Goal: Information Seeking & Learning: Learn about a topic

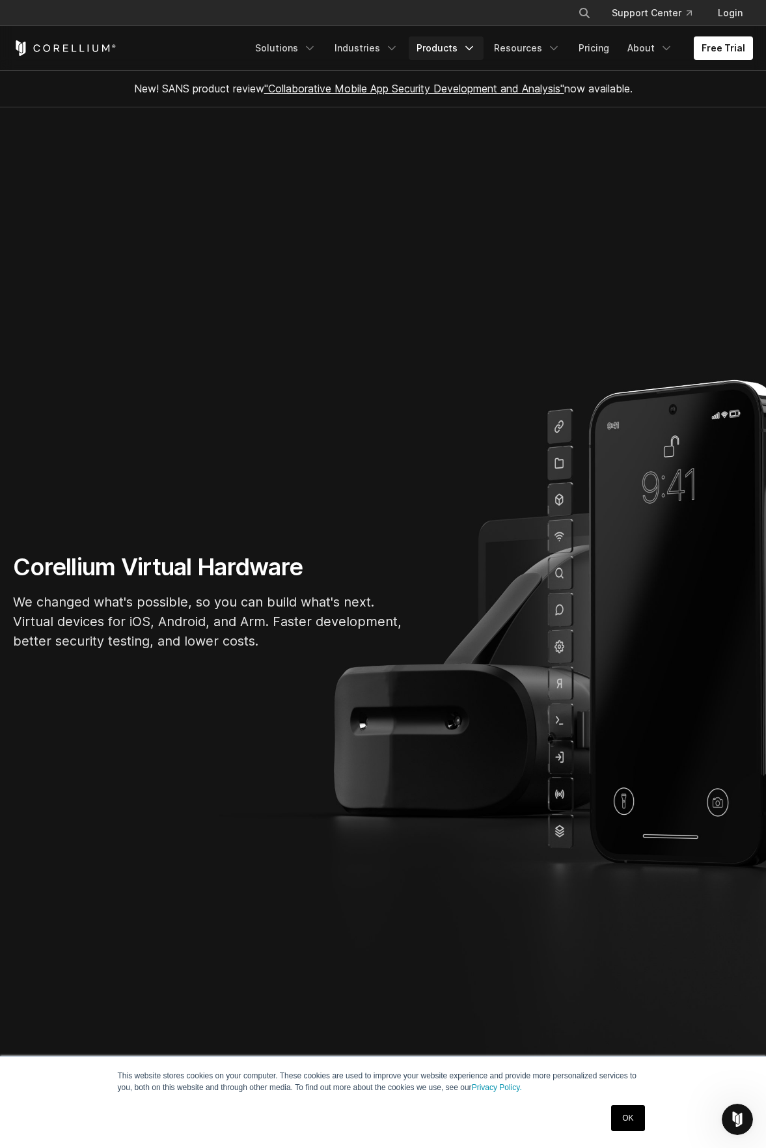
click at [445, 44] on link "Products" at bounding box center [446, 47] width 75 height 23
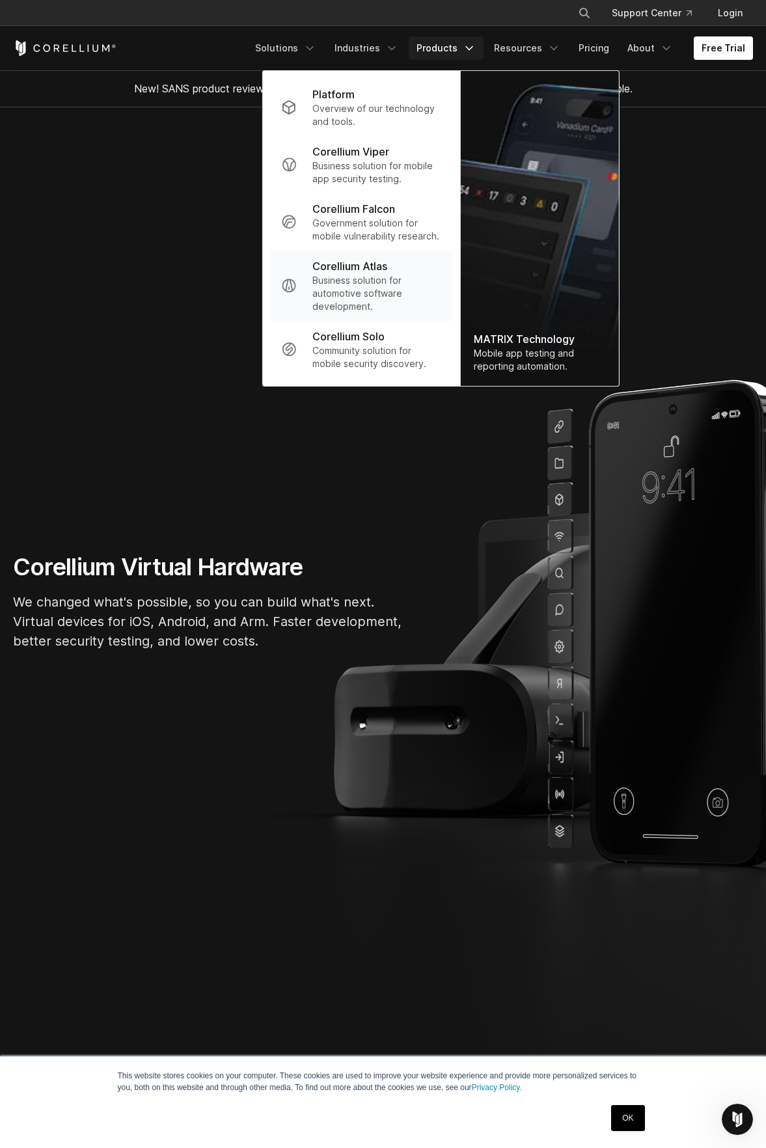
click at [387, 277] on p "Business solution for automotive software development." at bounding box center [378, 293] width 130 height 39
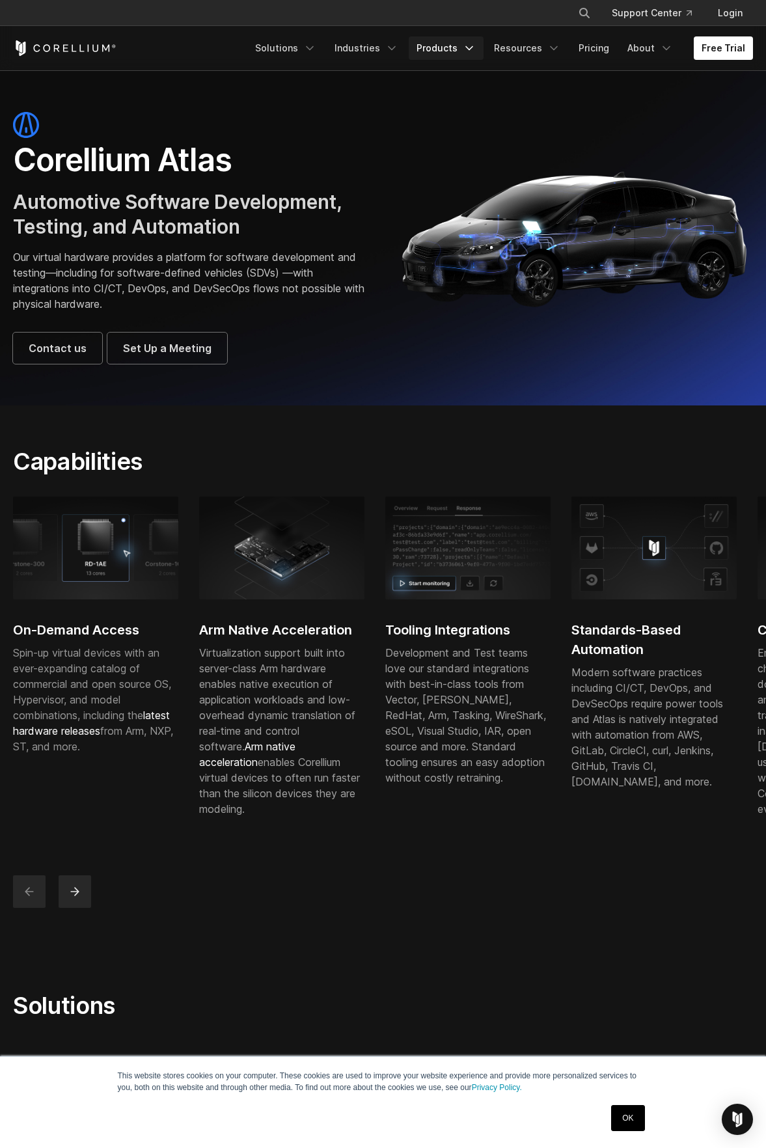
click at [456, 46] on link "Products" at bounding box center [446, 47] width 75 height 23
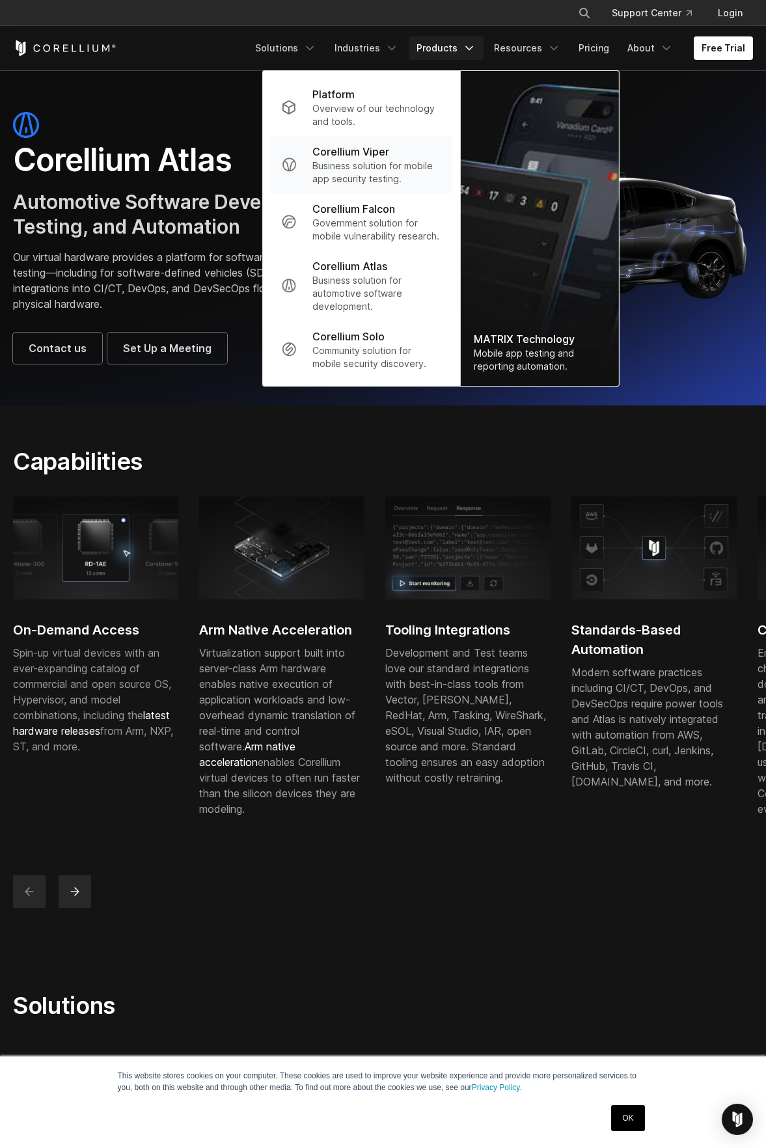
click at [407, 166] on p "Business solution for mobile app security testing." at bounding box center [378, 173] width 130 height 26
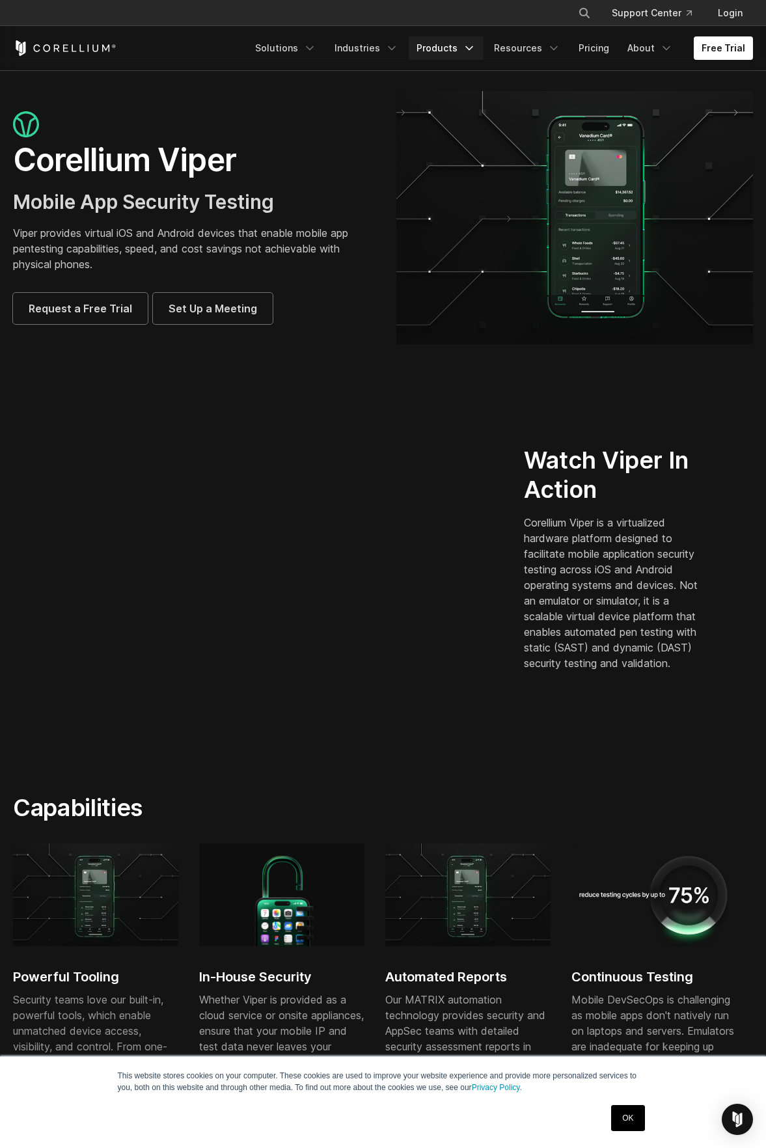
click at [454, 49] on link "Products" at bounding box center [446, 47] width 75 height 23
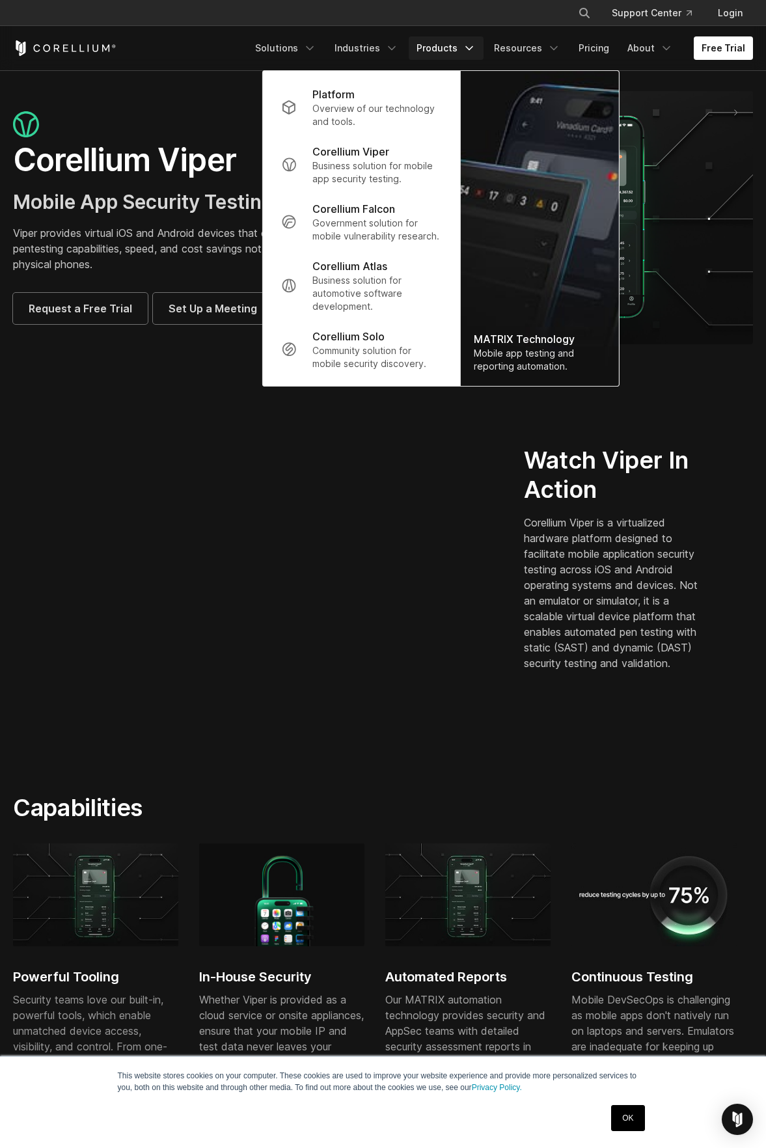
click at [713, 427] on div "Watch Viper In Action Corellium Viper is a virtualized hardware platform design…" at bounding box center [383, 563] width 766 height 293
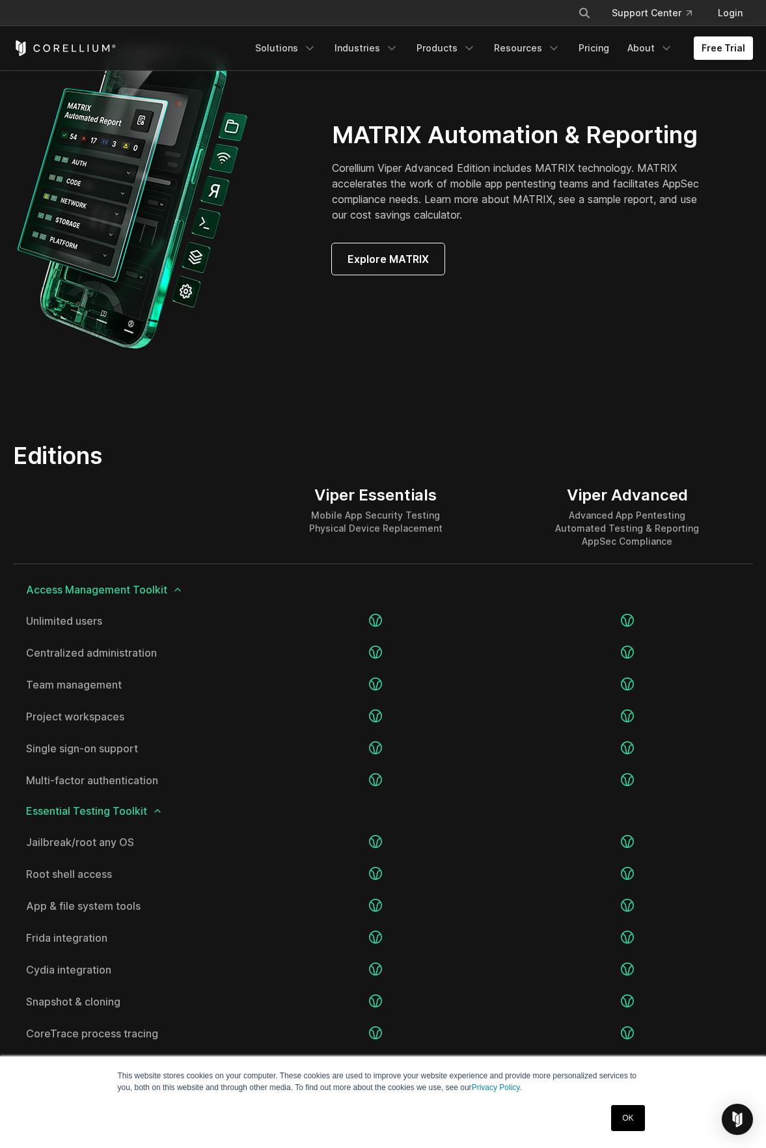
scroll to position [1172, 0]
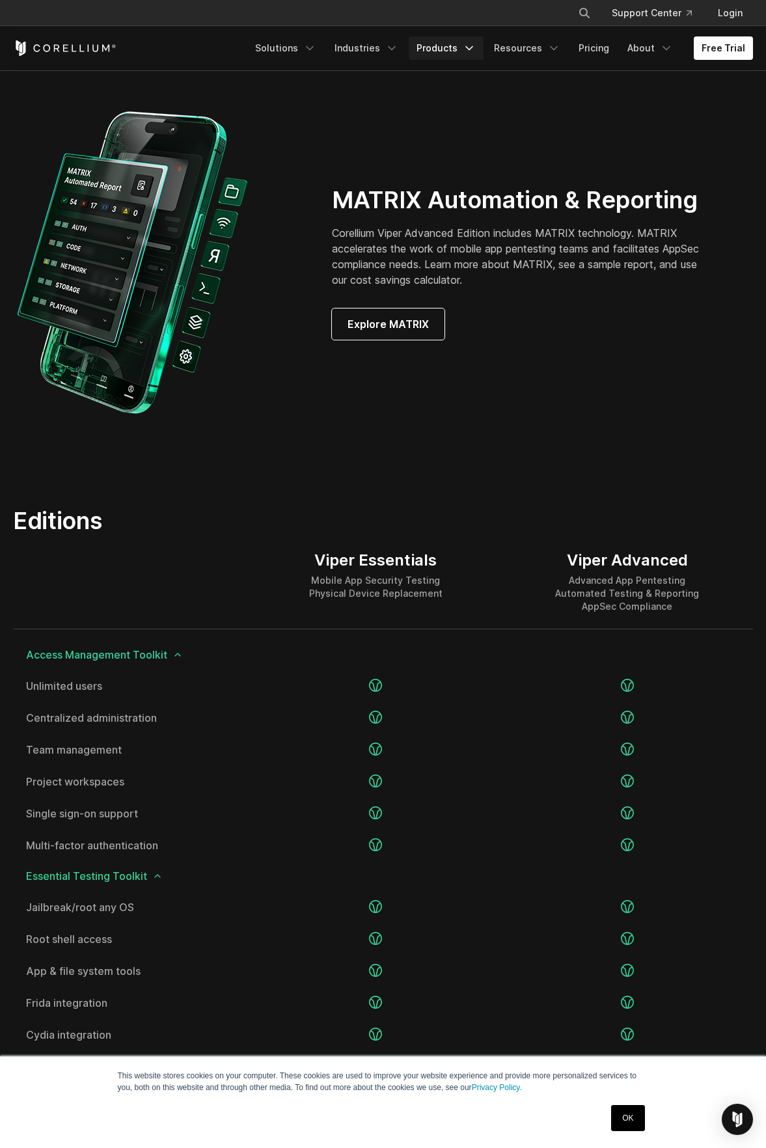
click at [461, 44] on link "Products" at bounding box center [446, 47] width 75 height 23
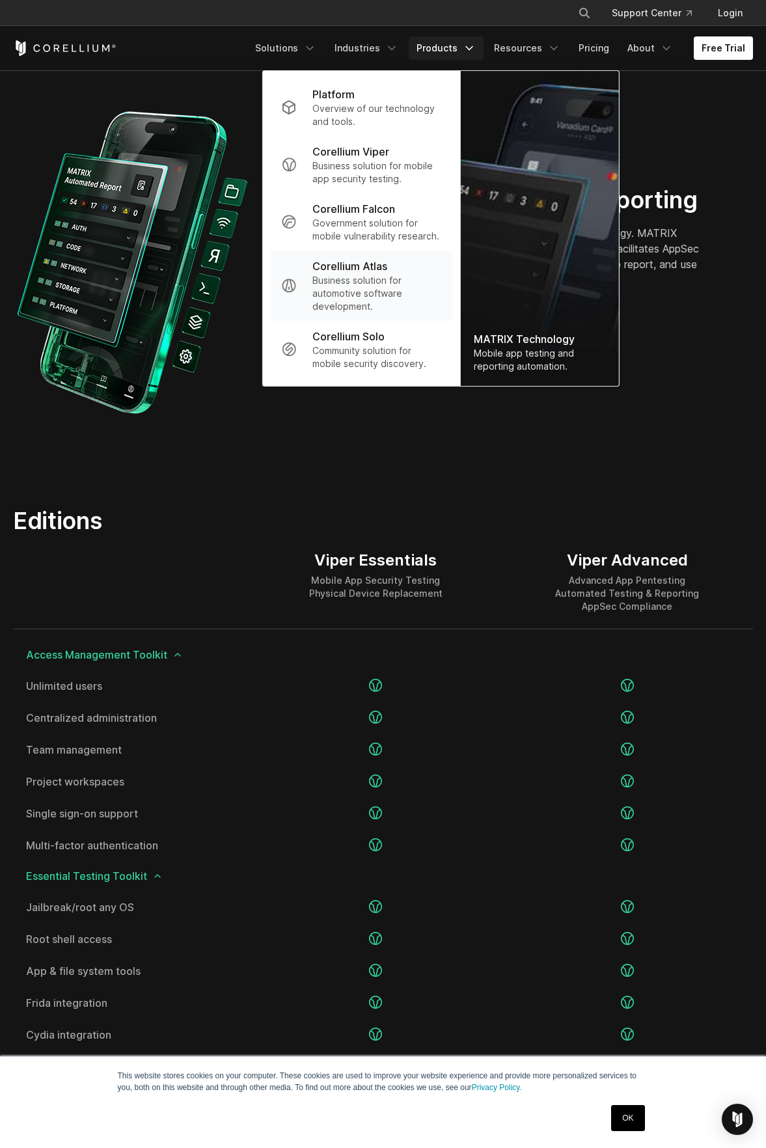
click at [428, 294] on p "Business solution for automotive software development." at bounding box center [378, 293] width 130 height 39
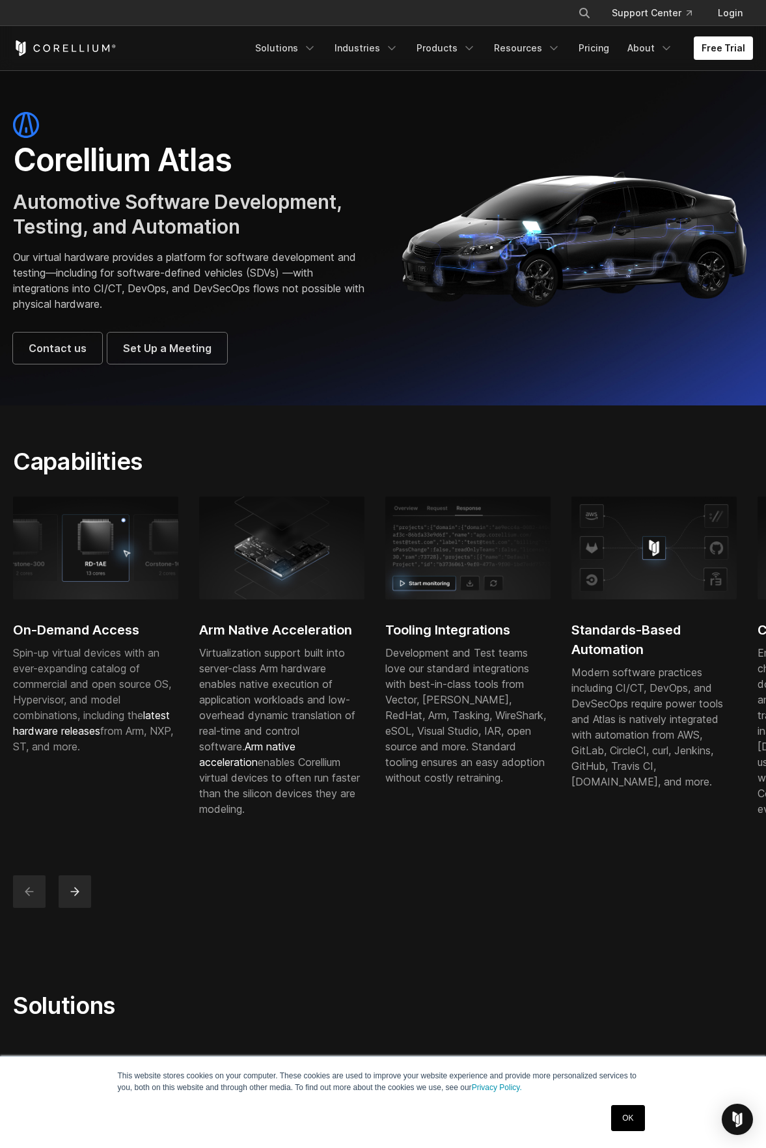
click at [501, 919] on div "On-Demand Access Spin-up virtual devices with an ever-expanding catalog of comm…" at bounding box center [383, 702] width 766 height 432
click at [538, 43] on link "Resources" at bounding box center [527, 47] width 82 height 23
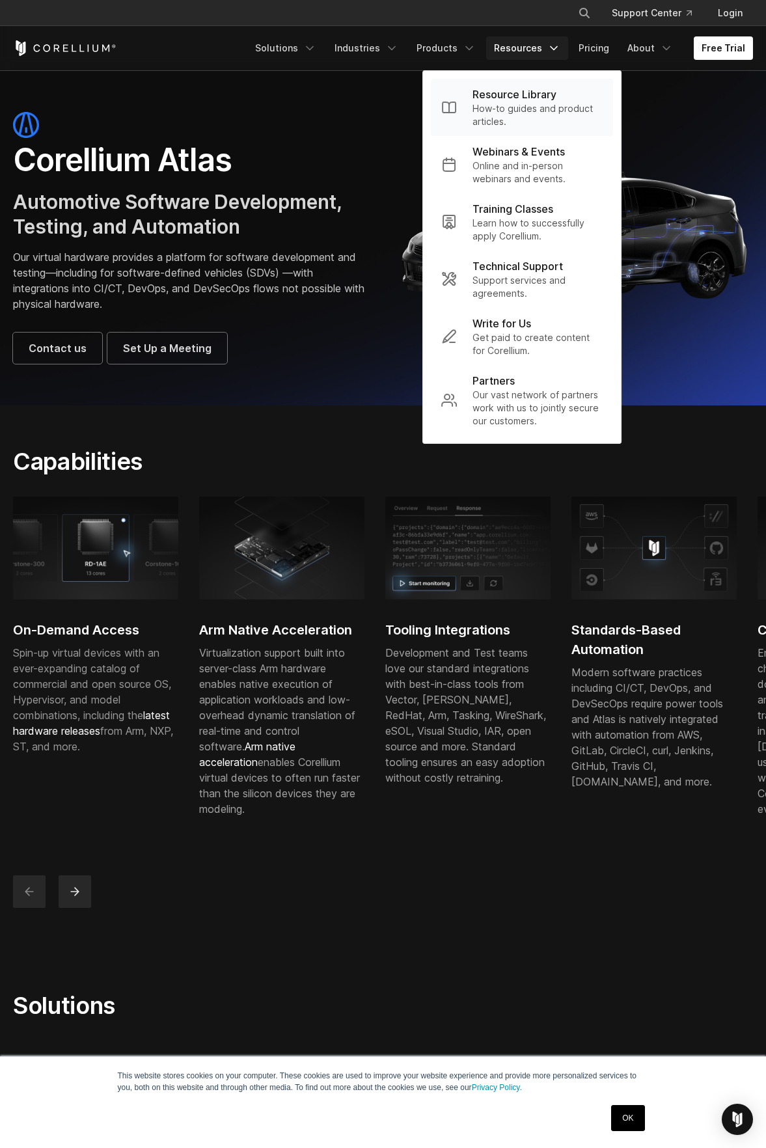
click at [534, 98] on p "Resource Library" at bounding box center [515, 95] width 84 height 16
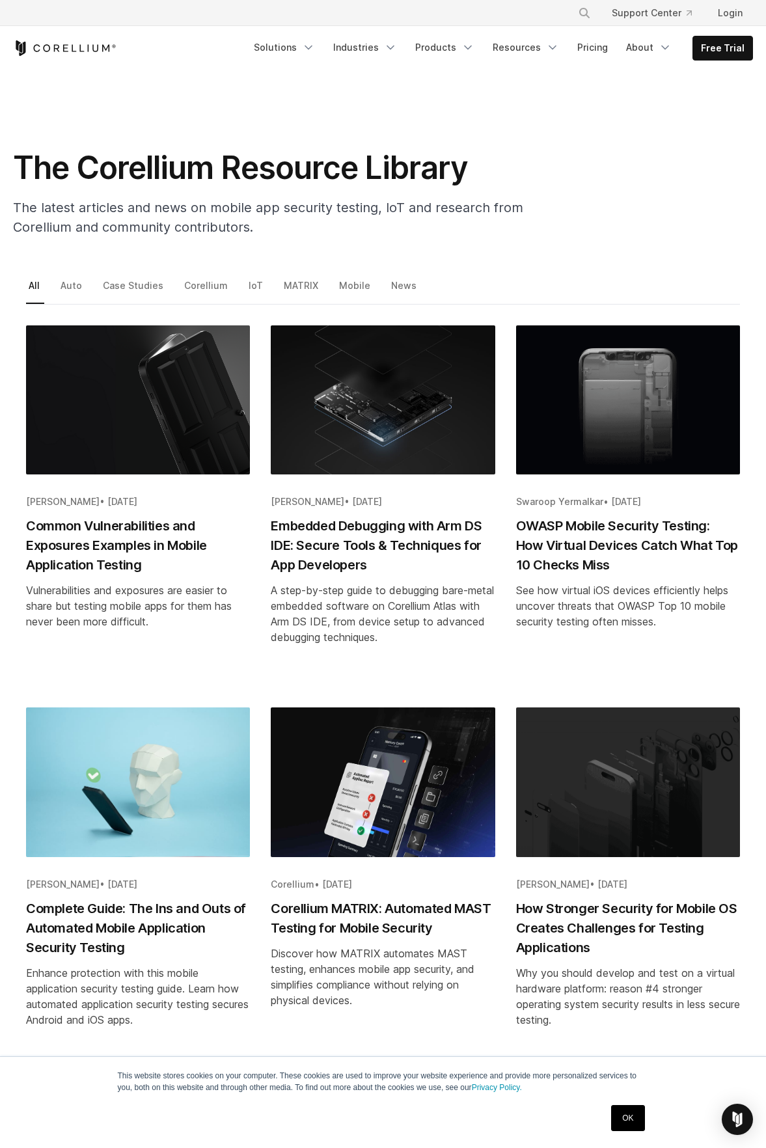
click at [171, 289] on li "Case Studies" at bounding box center [139, 290] width 78 height 27
click at [183, 288] on link "Corellium" at bounding box center [207, 290] width 51 height 27
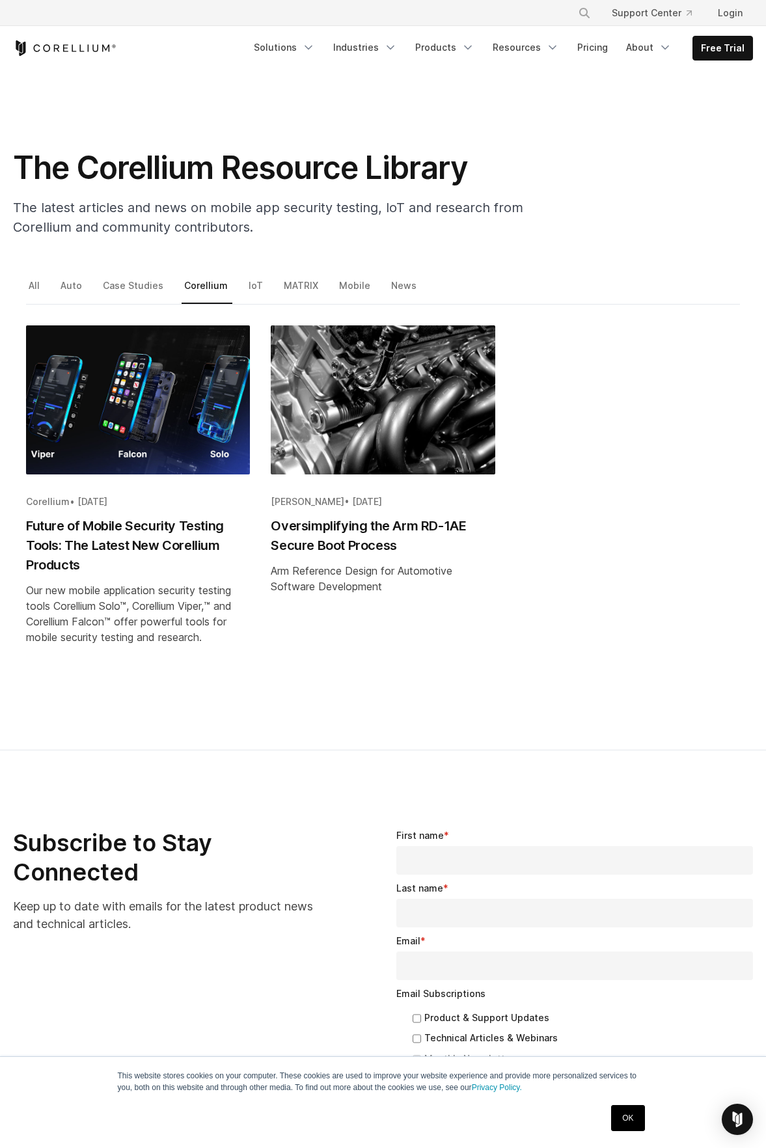
click at [331, 541] on h2 "Oversimplifying the Arm RD-1AE Secure Boot Process" at bounding box center [383, 535] width 224 height 39
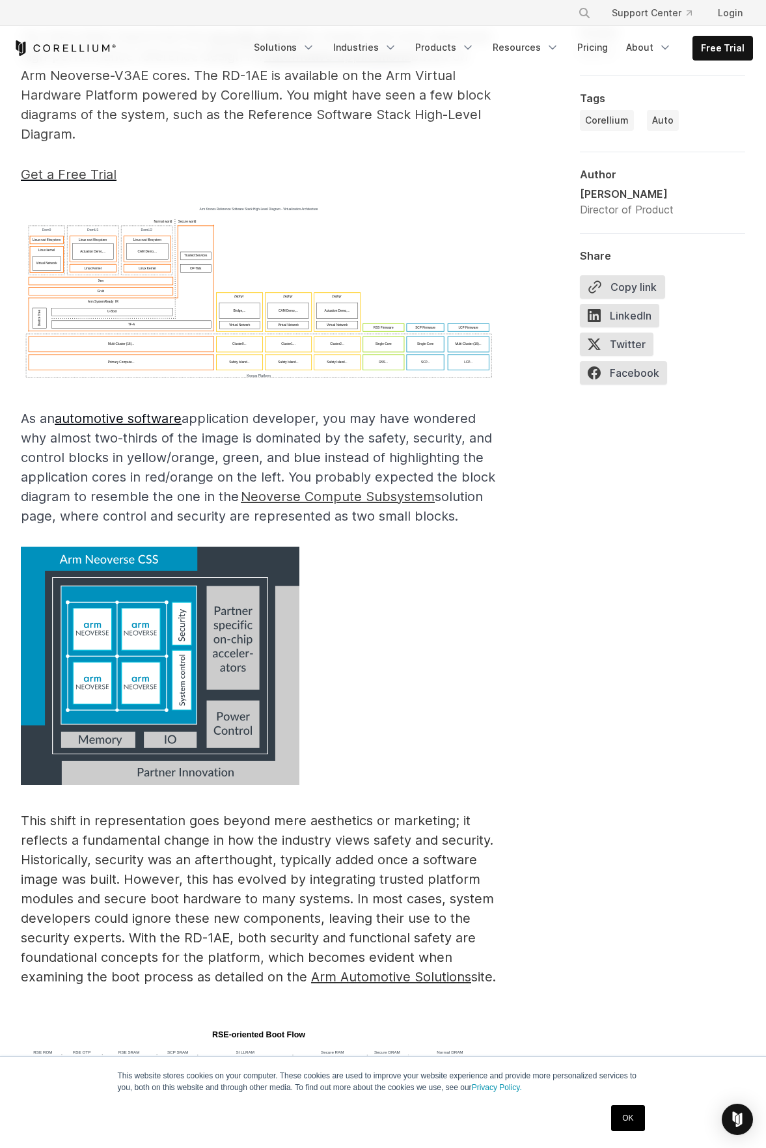
scroll to position [846, 0]
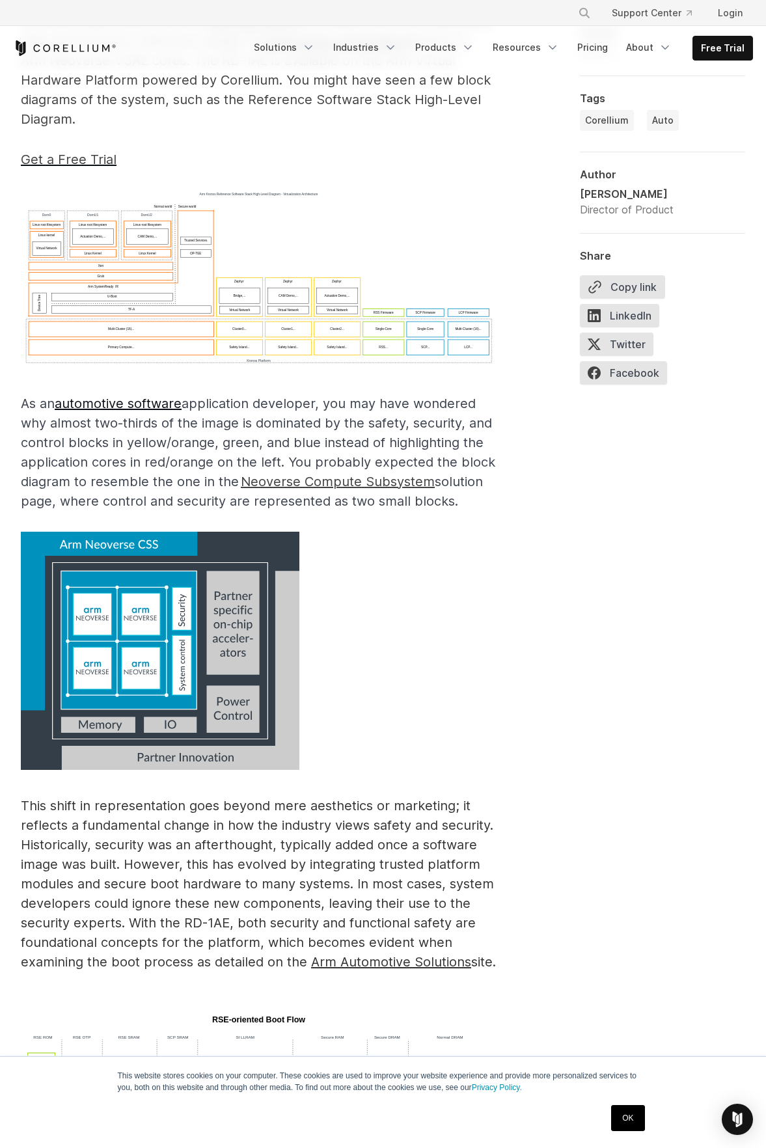
click at [283, 349] on img at bounding box center [259, 279] width 476 height 178
click at [387, 968] on span "Arm Automotive Solutions" at bounding box center [391, 962] width 160 height 16
click at [443, 40] on link "Products" at bounding box center [445, 47] width 75 height 23
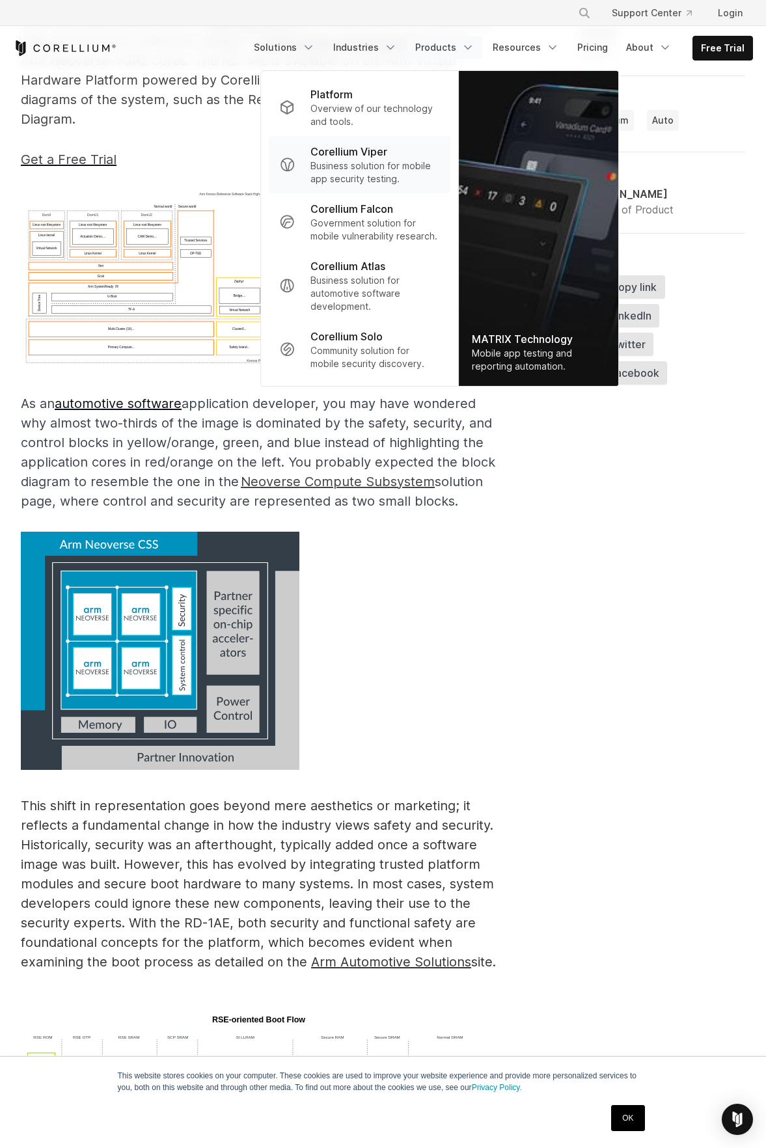
click at [377, 153] on p "Corellium Viper" at bounding box center [349, 152] width 77 height 16
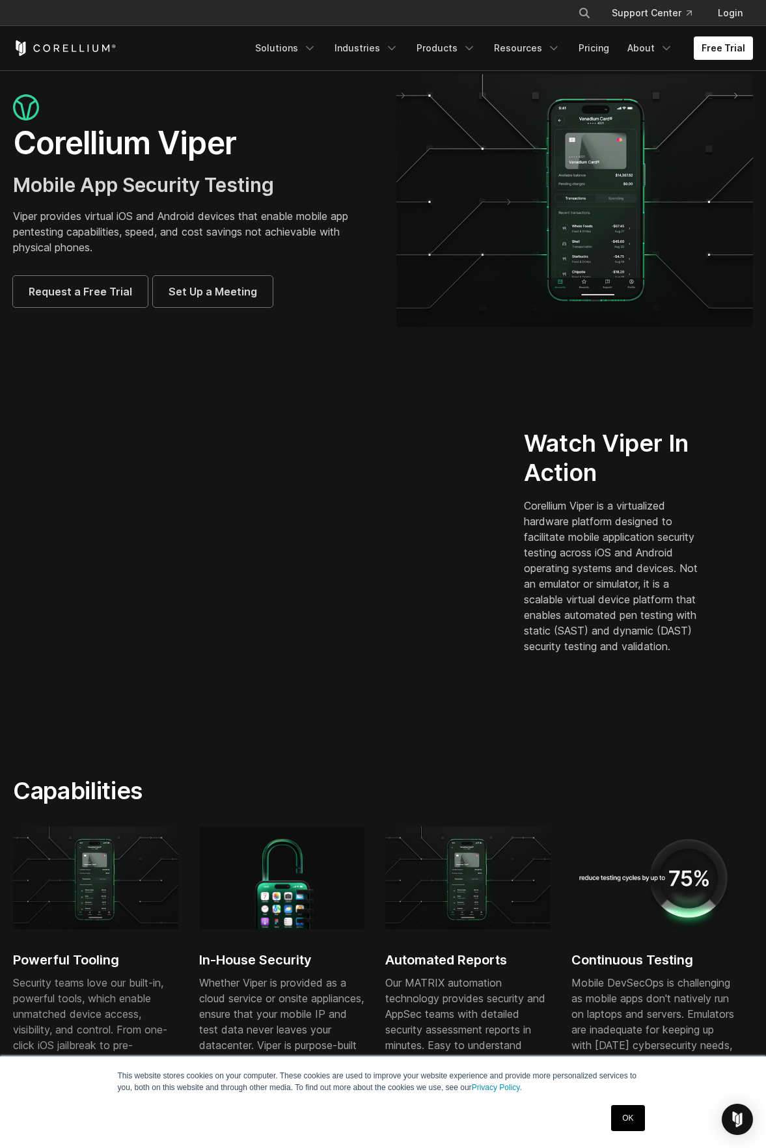
scroll to position [65, 0]
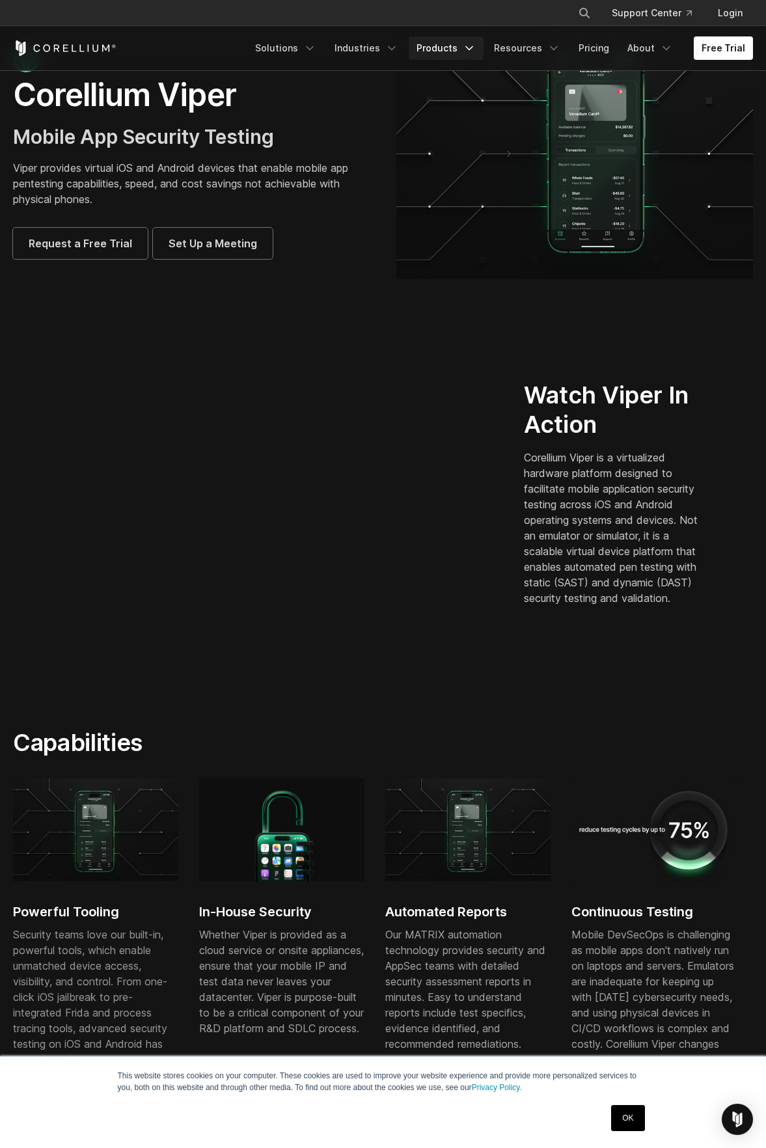
click at [444, 44] on link "Products" at bounding box center [446, 47] width 75 height 23
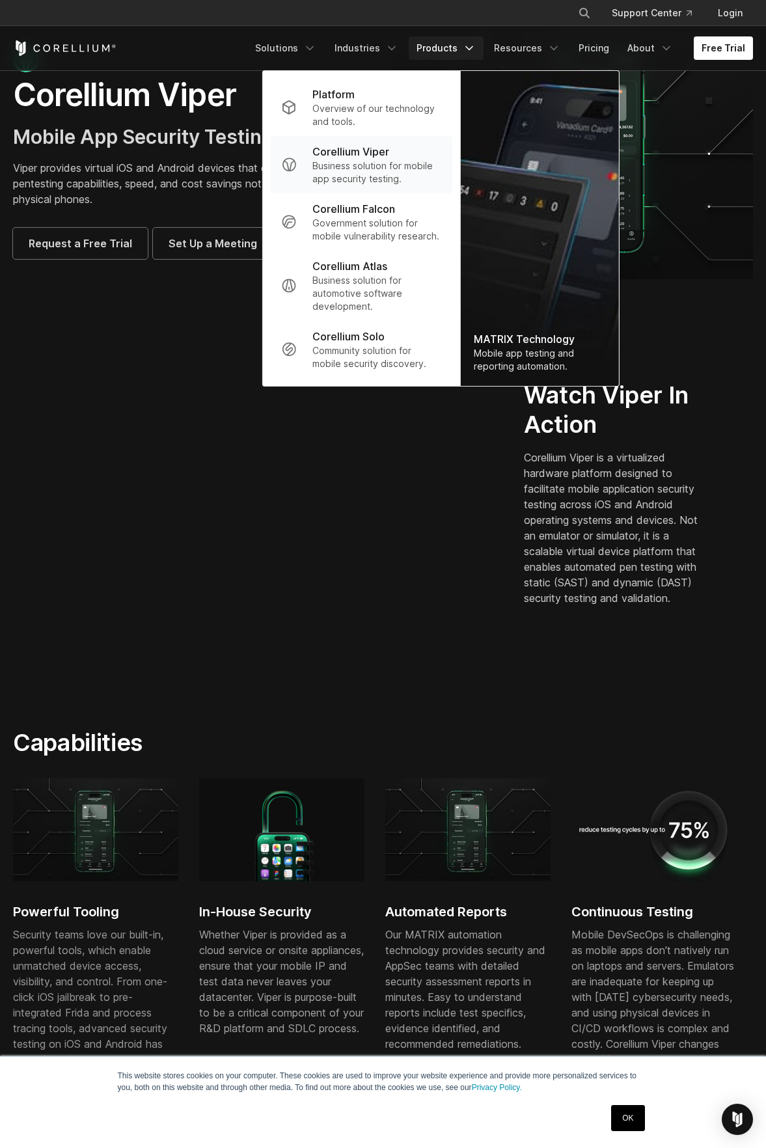
click at [405, 160] on p "Business solution for mobile app security testing." at bounding box center [378, 173] width 130 height 26
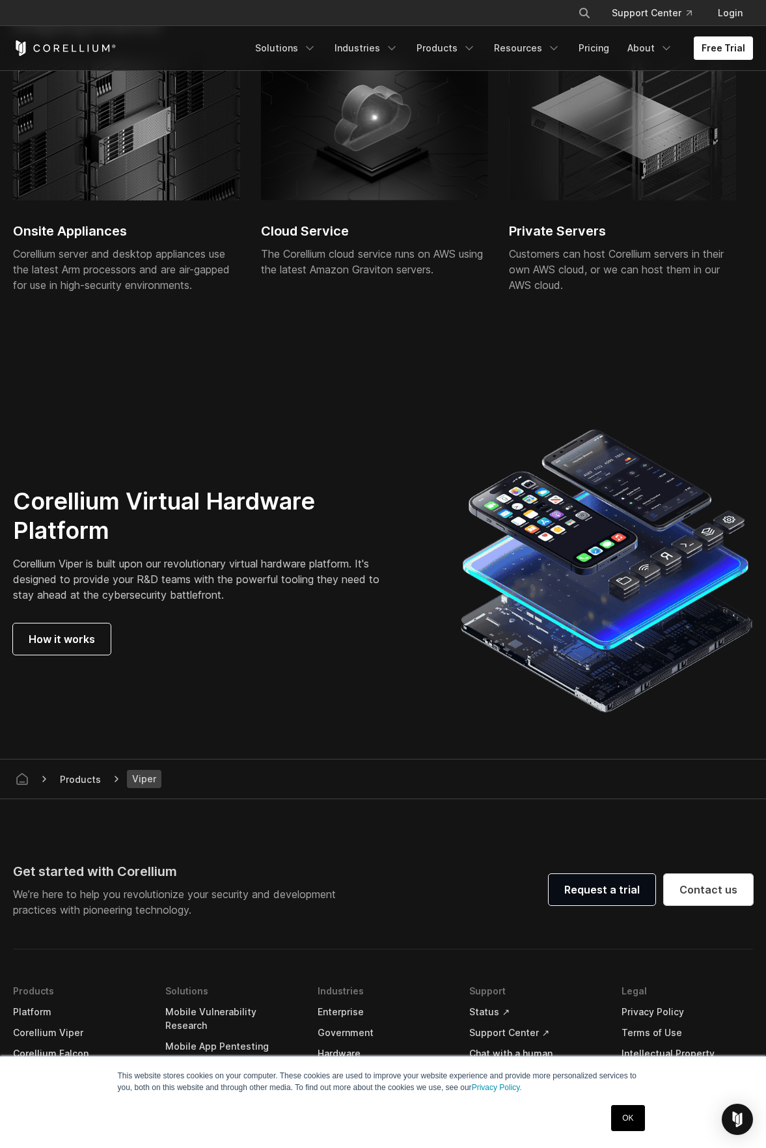
scroll to position [3060, 0]
